Goal: Task Accomplishment & Management: Complete application form

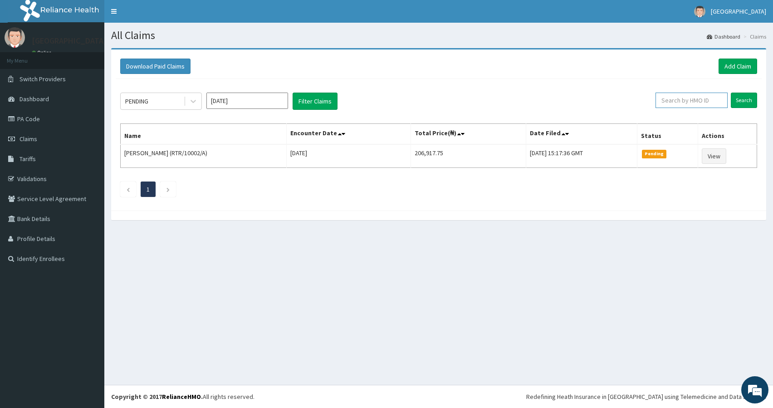
click at [721, 99] on input "text" at bounding box center [692, 100] width 72 height 15
click at [25, 177] on link "Validations" at bounding box center [52, 179] width 104 height 20
type input "FMI/10251/C"
click at [731, 69] on link "Add Claim" at bounding box center [738, 66] width 39 height 15
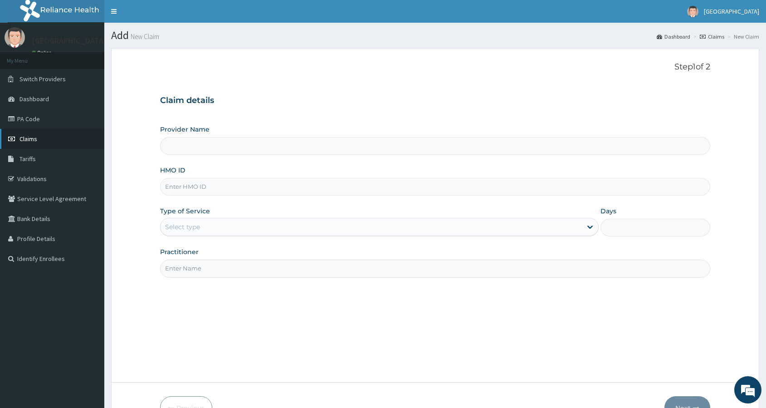
click at [30, 135] on span "Claims" at bounding box center [29, 139] width 18 height 8
type input "De Rock Hospital and Diagnostic Center"
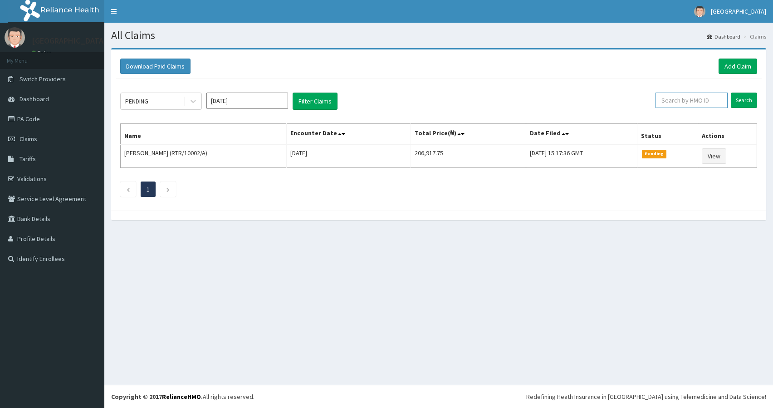
click at [704, 104] on input "text" at bounding box center [692, 100] width 72 height 15
paste input "FMI/10251/C"
type input "FMI/10251/C"
click at [744, 101] on input "Search" at bounding box center [744, 100] width 26 height 15
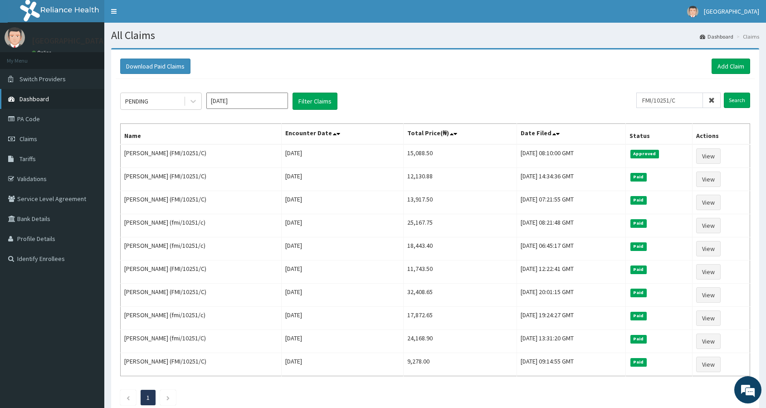
click at [28, 96] on span "Dashboard" at bounding box center [34, 99] width 29 height 8
